Goal: Find specific page/section: Find specific page/section

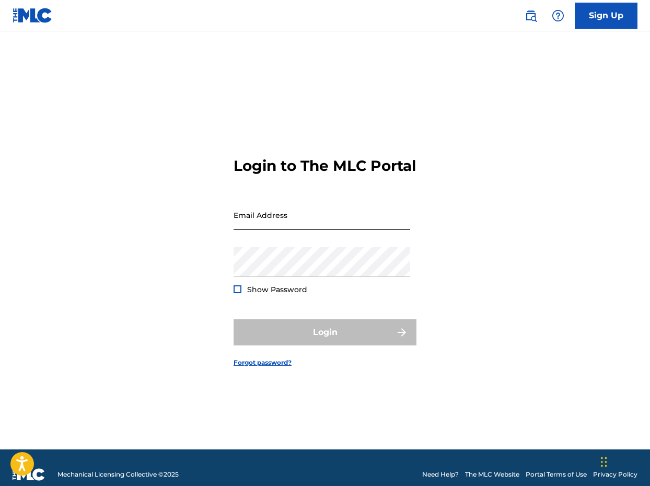
click at [314, 226] on input "Email Address" at bounding box center [322, 215] width 177 height 30
type input "[EMAIL_ADDRESS][DOMAIN_NAME]"
click at [325, 341] on button "Login" at bounding box center [325, 332] width 183 height 26
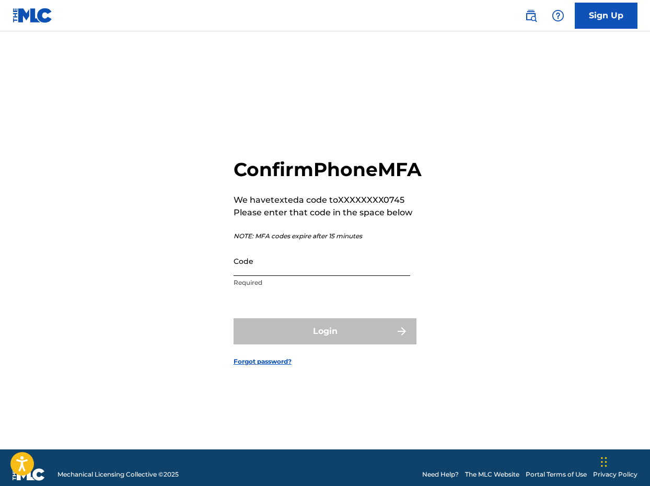
click at [248, 276] on input "Code" at bounding box center [322, 261] width 177 height 30
paste input "345167"
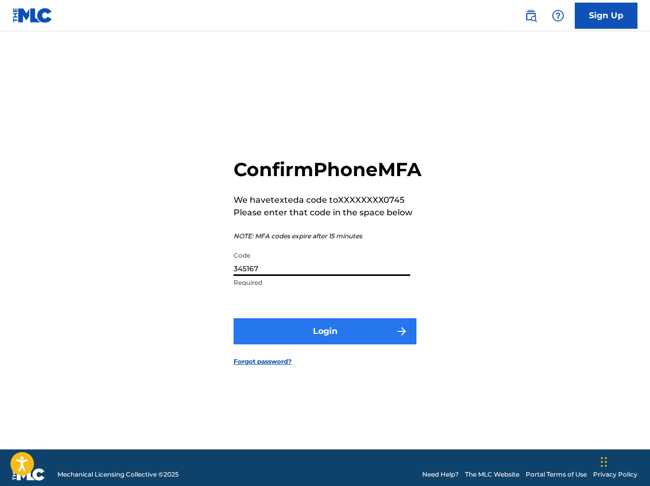
type input "345167"
click at [317, 344] on button "Login" at bounding box center [325, 331] width 183 height 26
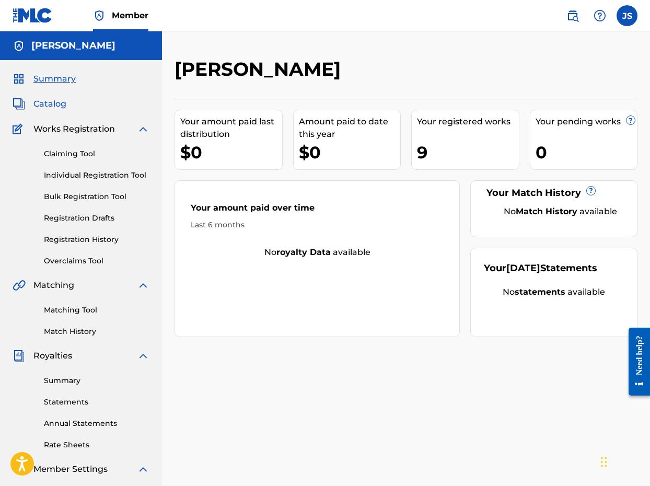
click at [58, 103] on span "Catalog" at bounding box center [49, 104] width 33 height 13
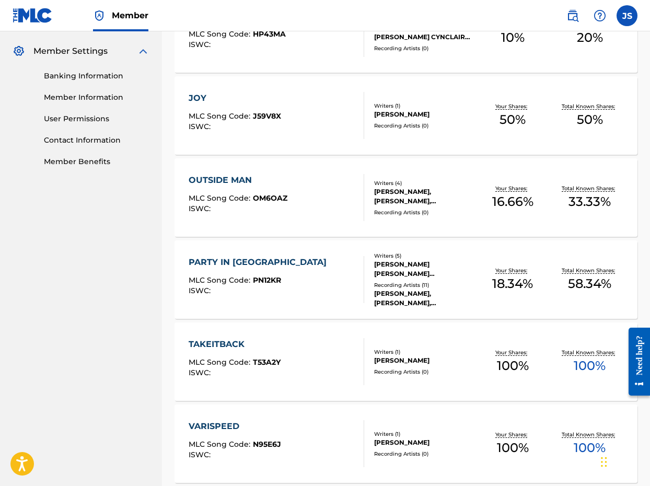
scroll to position [419, 0]
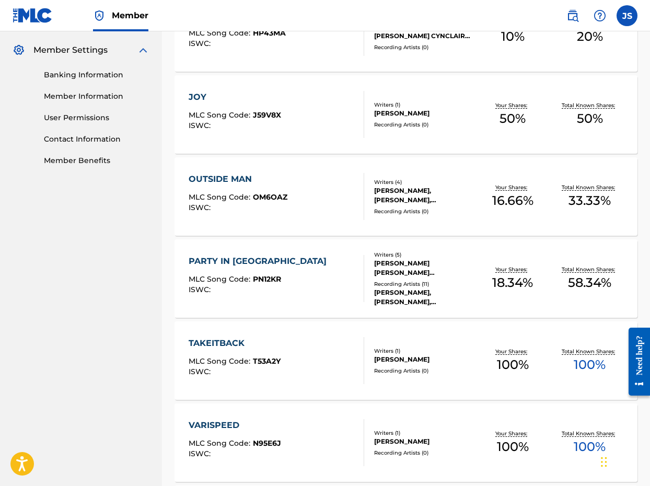
click at [236, 255] on div "PARTY IN [GEOGRAPHIC_DATA]" at bounding box center [260, 261] width 143 height 13
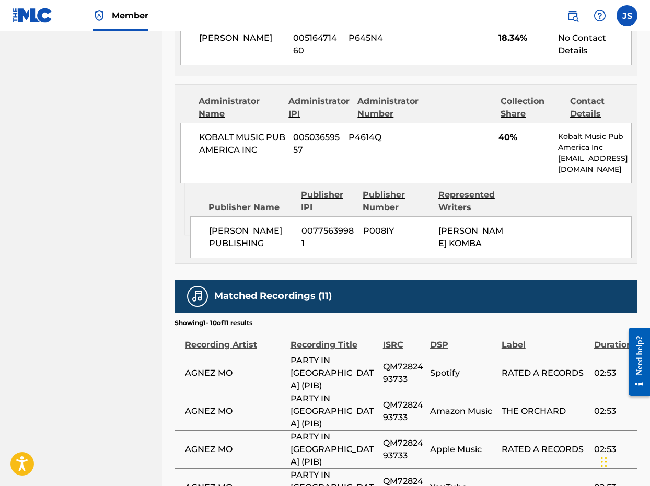
scroll to position [636, 0]
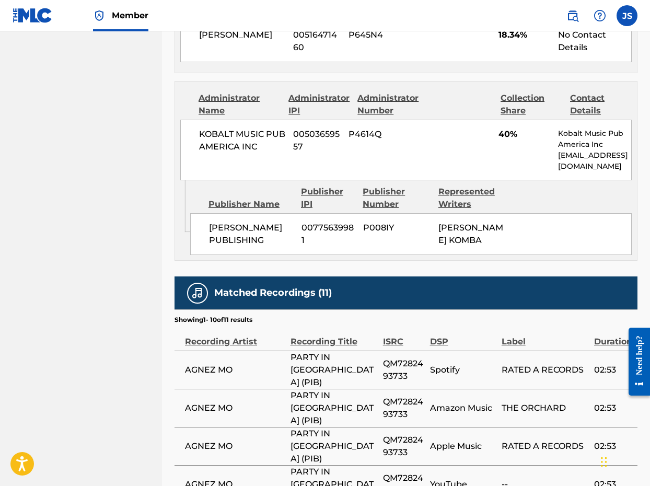
click at [236, 287] on h5 "Matched Recordings (11)" at bounding box center [273, 293] width 118 height 12
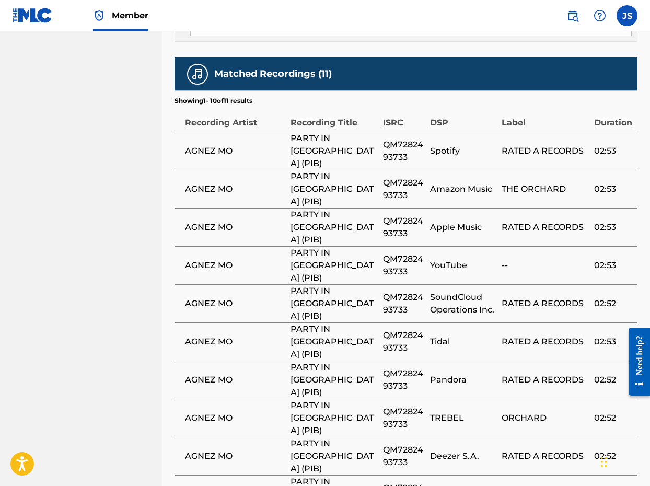
scroll to position [854, 0]
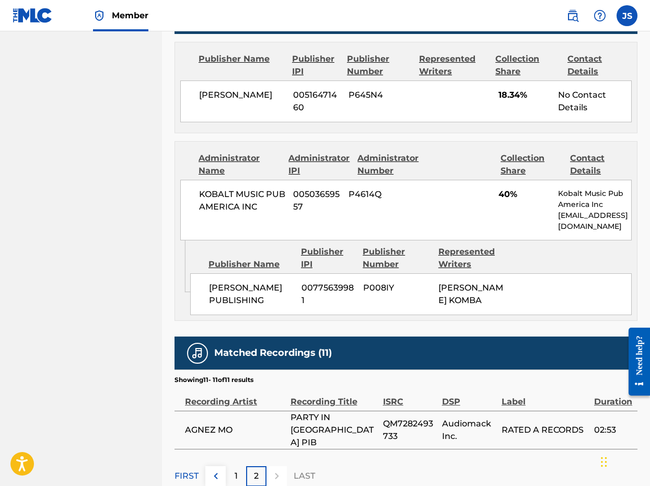
scroll to position [577, 0]
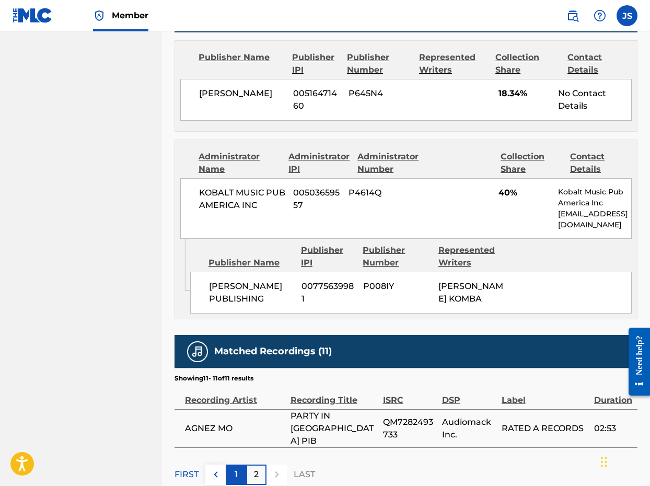
click at [240, 465] on div "1" at bounding box center [236, 475] width 20 height 20
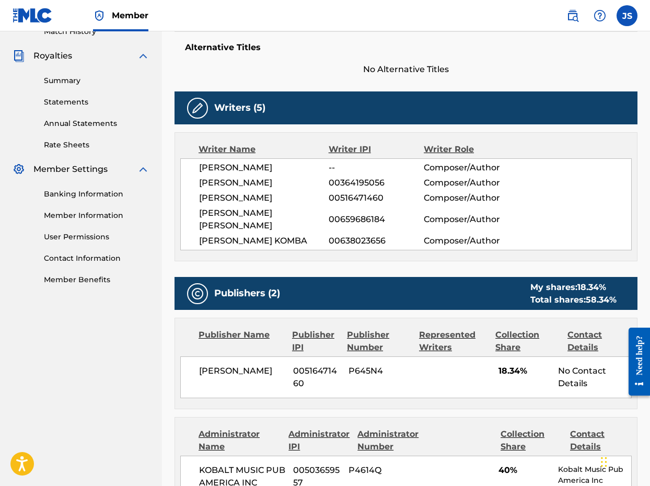
scroll to position [333, 0]
